Goal: Complete application form

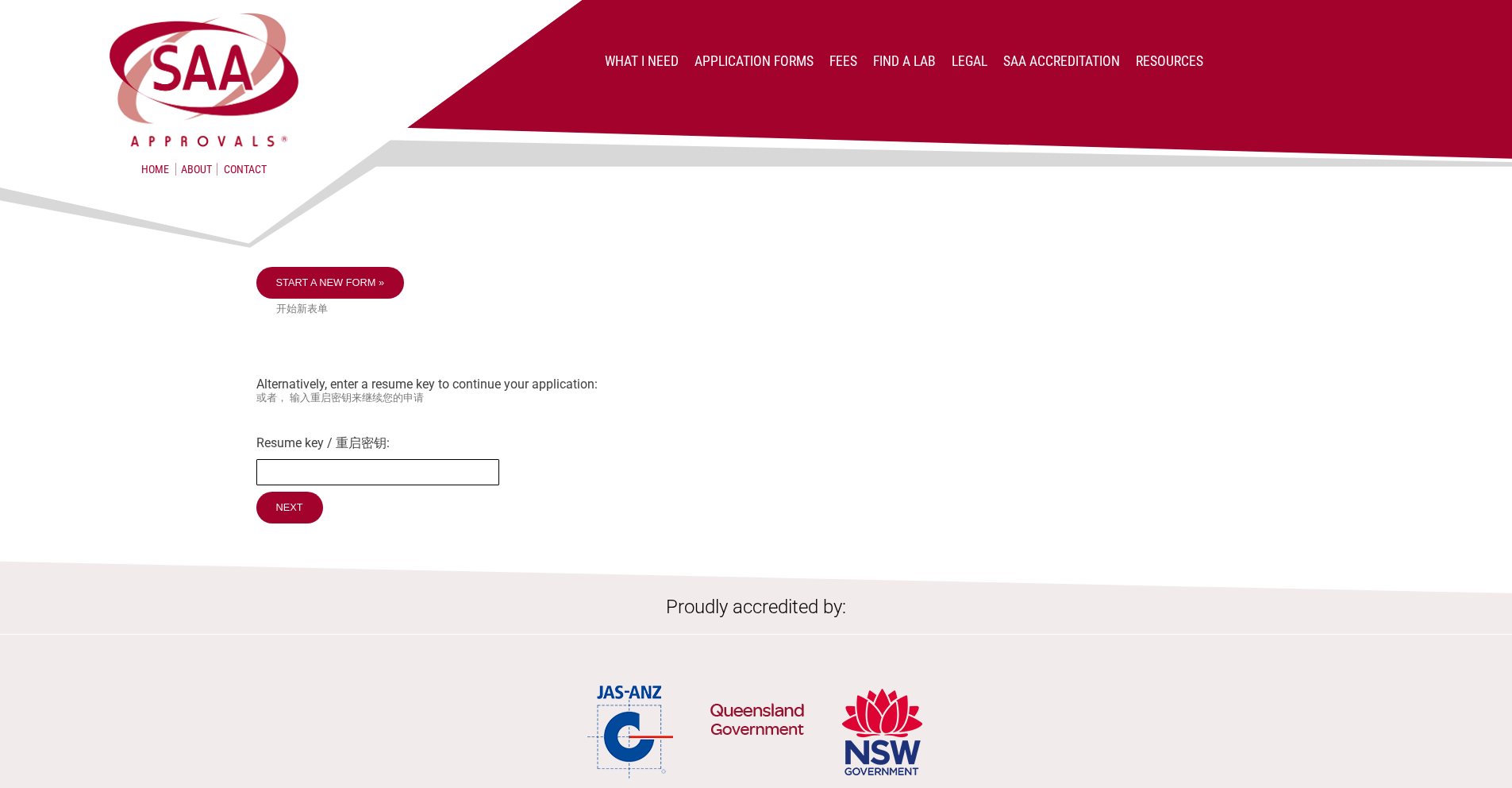
click at [401, 478] on input "Resume key / 重启密钥:" at bounding box center [377, 472] width 243 height 26
click at [279, 515] on input "Next" at bounding box center [290, 509] width 69 height 34
click at [263, 473] on input "202583" at bounding box center [377, 472] width 243 height 26
type input "SAA202583"
click at [294, 519] on input "Next" at bounding box center [290, 509] width 69 height 34
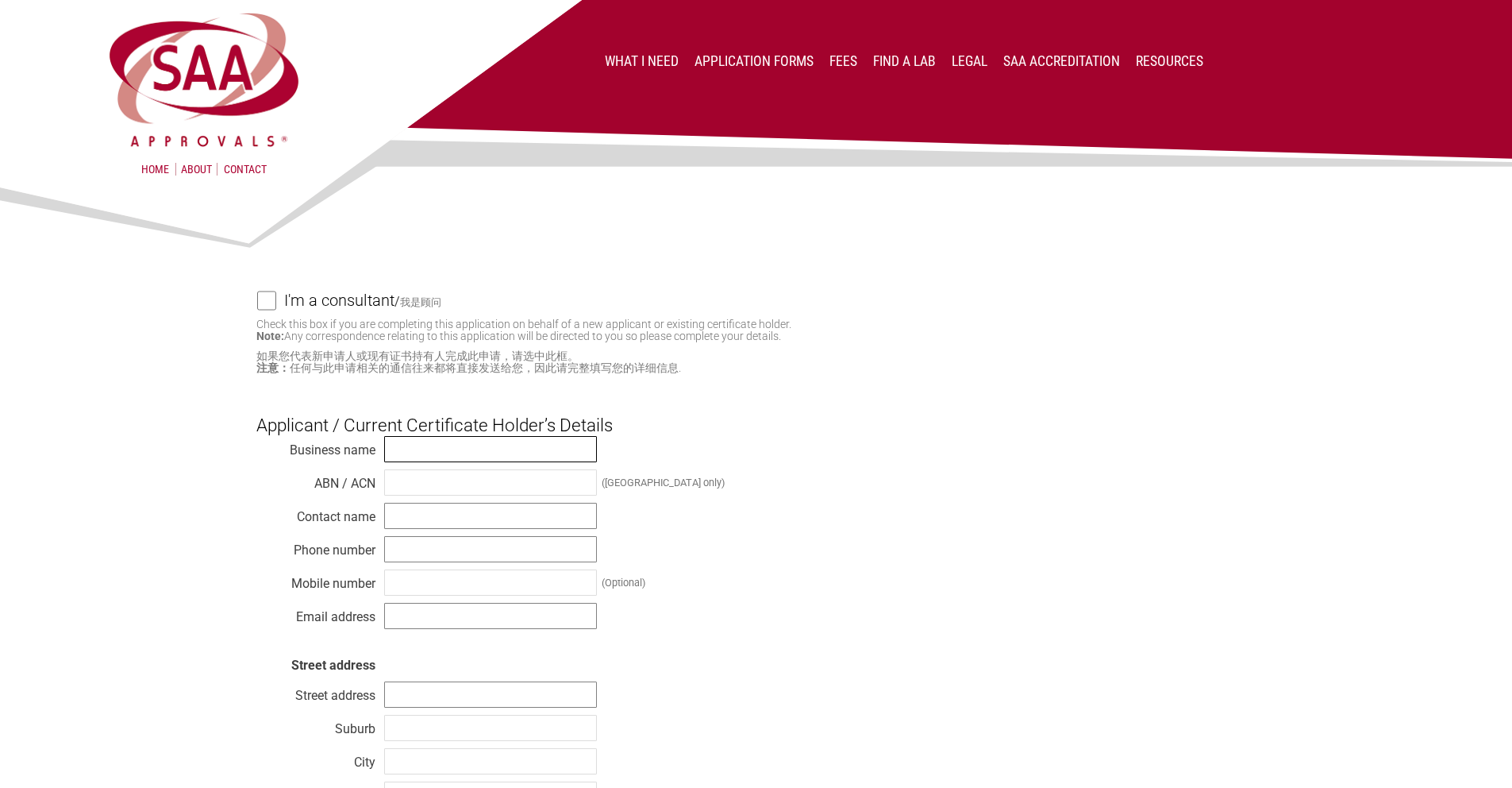
click at [448, 445] on input "text" at bounding box center [490, 449] width 213 height 26
